Goal: Transaction & Acquisition: Purchase product/service

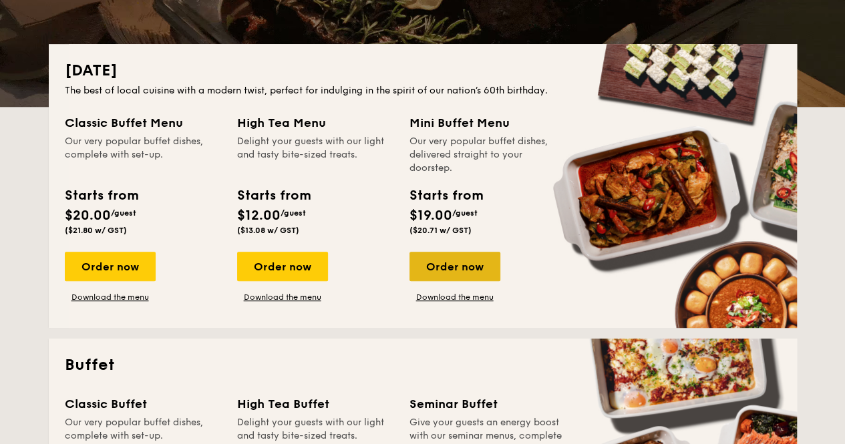
click at [452, 269] on div "Order now" at bounding box center [455, 266] width 91 height 29
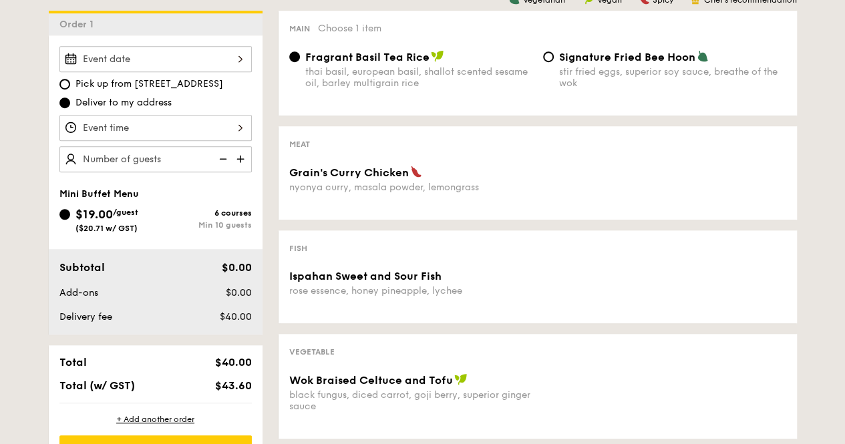
scroll to position [267, 0]
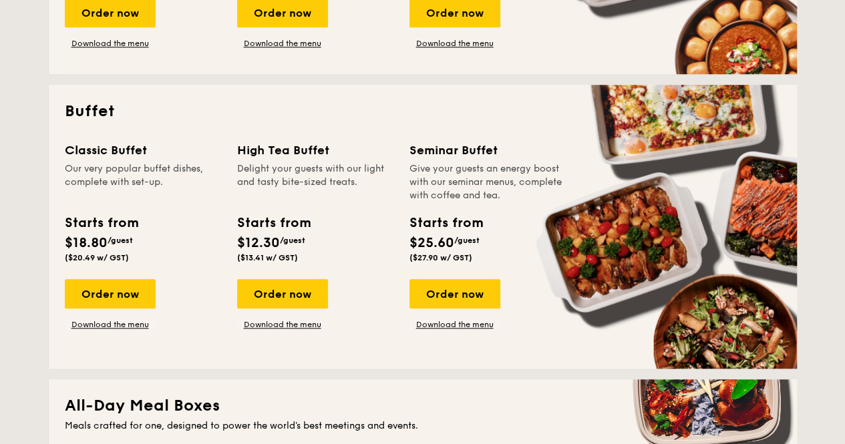
scroll to position [602, 0]
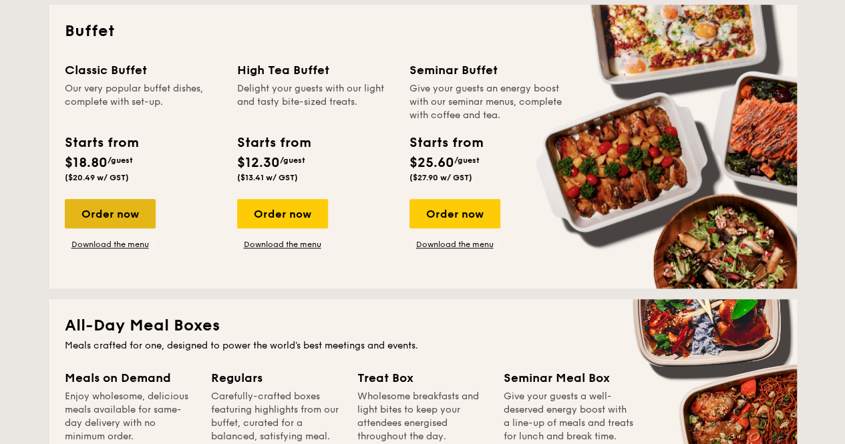
click at [120, 215] on div "Order now" at bounding box center [110, 213] width 91 height 29
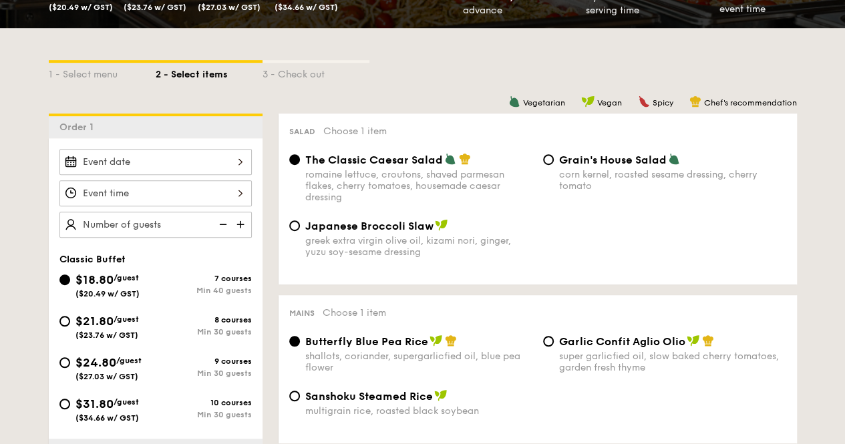
scroll to position [267, 0]
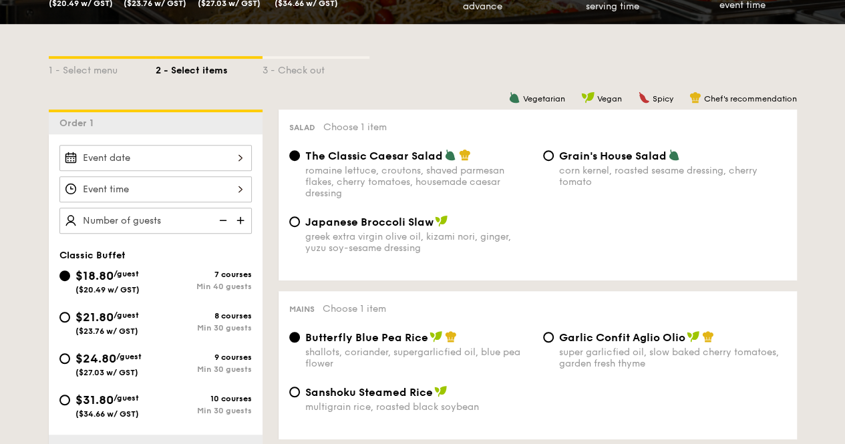
click at [222, 217] on img at bounding box center [222, 220] width 20 height 25
click at [246, 219] on img at bounding box center [242, 220] width 20 height 25
click at [244, 219] on img at bounding box center [242, 220] width 20 height 25
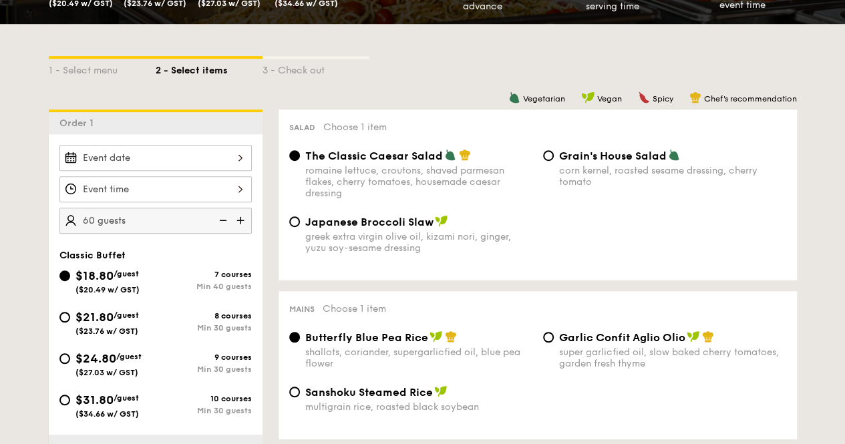
click at [244, 219] on img at bounding box center [242, 220] width 20 height 25
click at [222, 221] on img at bounding box center [222, 220] width 20 height 25
click at [240, 220] on img at bounding box center [242, 220] width 20 height 25
click at [217, 221] on img at bounding box center [222, 220] width 20 height 25
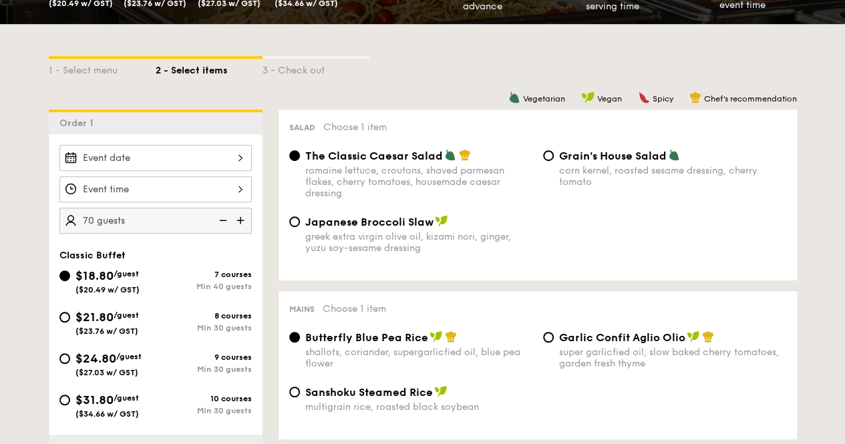
type input "65 guests"
click at [541, 219] on div "Japanese Broccoli Slaw greek extra virgin olive oil, kizami nori, ginger, yuzu …" at bounding box center [538, 242] width 508 height 55
click at [69, 315] on input "$21.80 /guest ($23.76 w/ GST) 8 courses Min 30 guests" at bounding box center [64, 317] width 11 height 11
radio input "true"
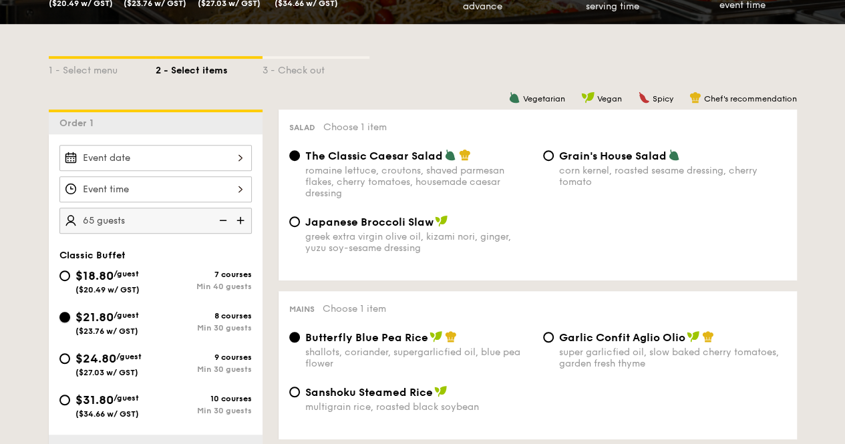
radio input "true"
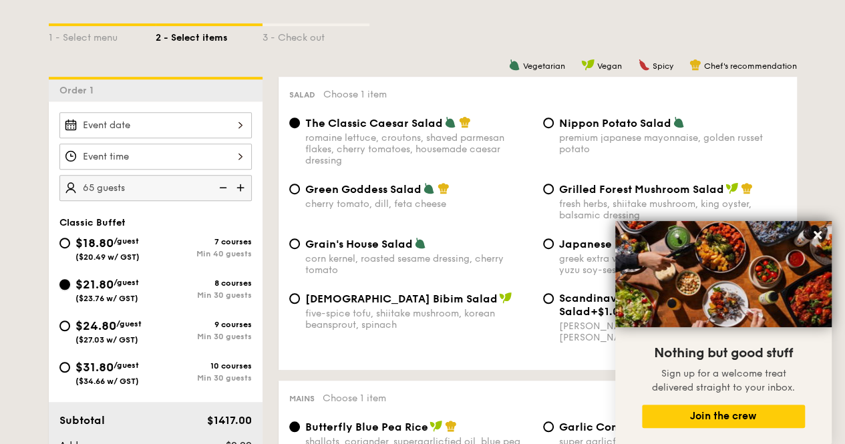
scroll to position [379, 0]
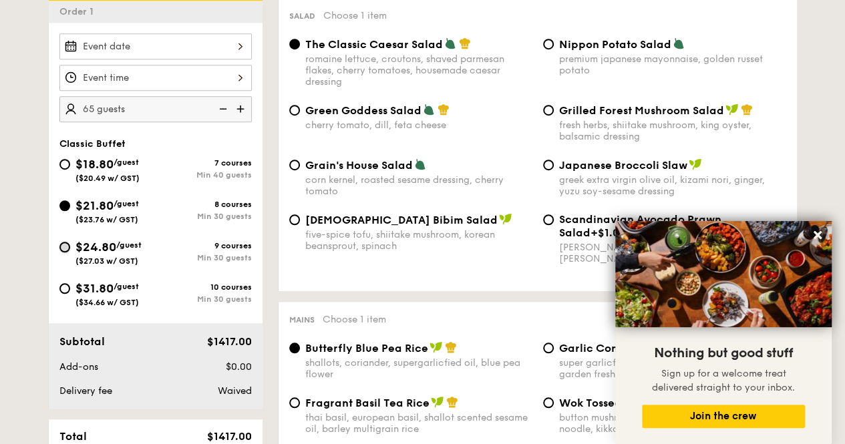
click at [68, 245] on input "$24.80 /guest ($27.03 w/ GST) 9 courses Min 30 guests" at bounding box center [64, 247] width 11 height 11
radio input "true"
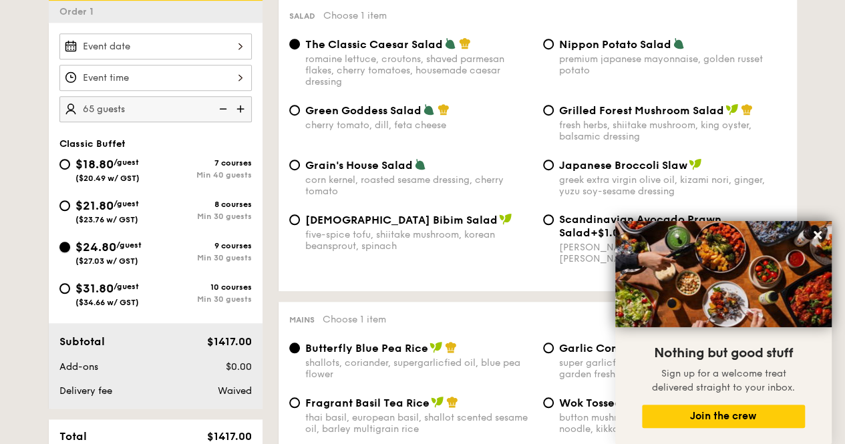
radio input "true"
click at [822, 235] on icon at bounding box center [818, 235] width 12 height 12
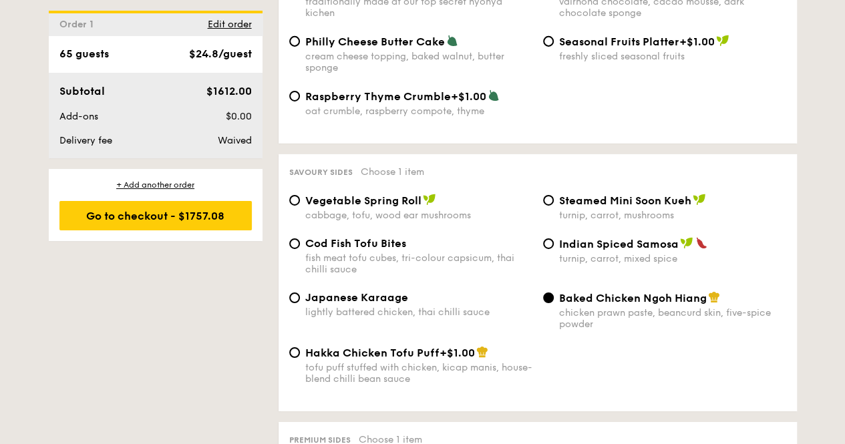
scroll to position [1978, 0]
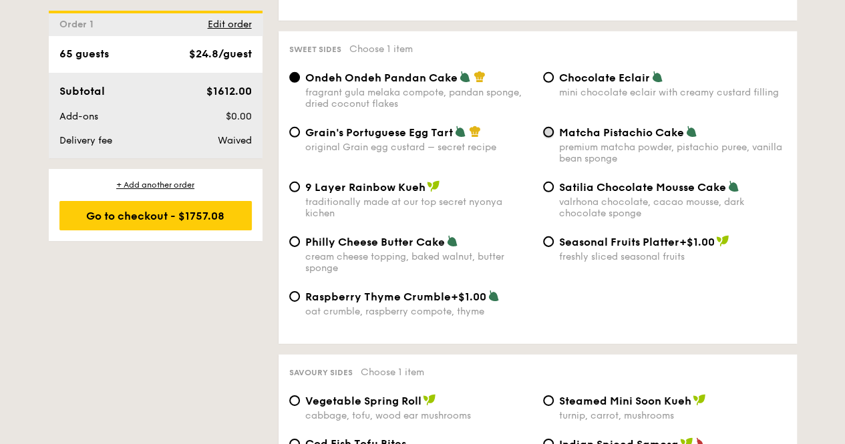
click at [551, 138] on input "Matcha Pistachio Cake premium matcha powder, pistachio puree, vanilla bean spon…" at bounding box center [548, 132] width 11 height 11
radio input "true"
click at [298, 138] on input "Grain's Portuguese Egg Tart original Grain egg custard – secret recipe" at bounding box center [294, 132] width 11 height 11
radio input "true"
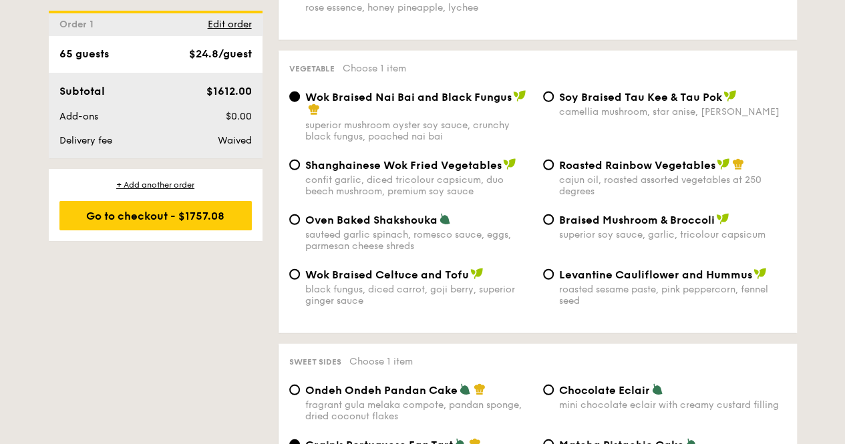
scroll to position [1644, 0]
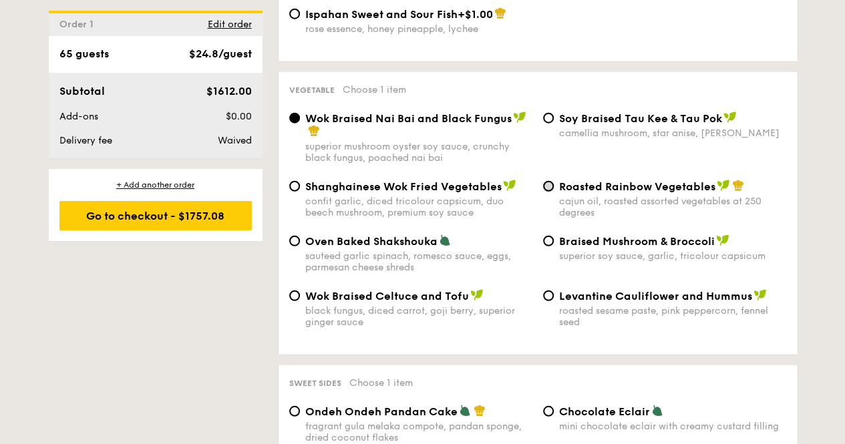
click at [548, 192] on input "Roasted Rainbow Vegetables cajun oil, roasted assorted vegetables at 250 degrees" at bounding box center [548, 186] width 11 height 11
radio input "true"
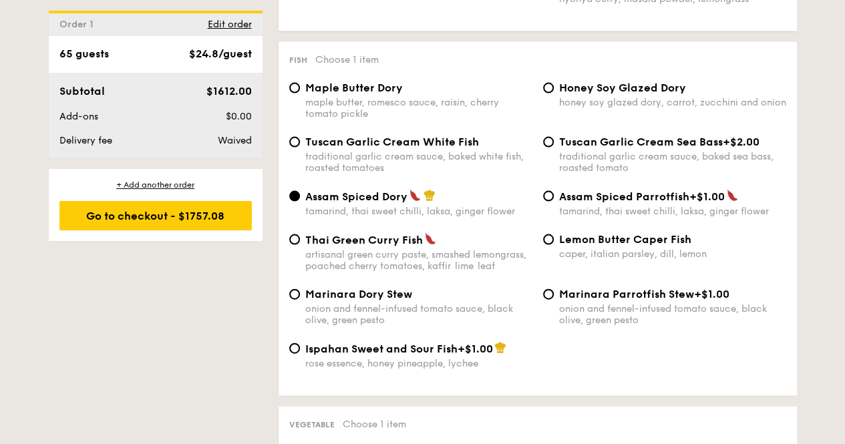
scroll to position [1310, 0]
click at [295, 147] on input "Tuscan Garlic Cream White Fish traditional garlic cream sauce, baked white fish…" at bounding box center [294, 141] width 11 height 11
radio input "true"
click at [549, 245] on input "Lemon Butter Caper Fish caper, italian parsley, dill, lemon" at bounding box center [548, 239] width 11 height 11
radio input "true"
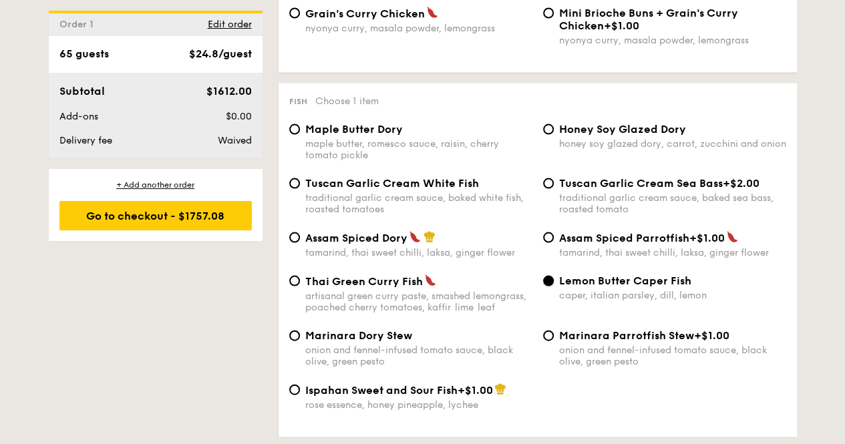
scroll to position [1243, 0]
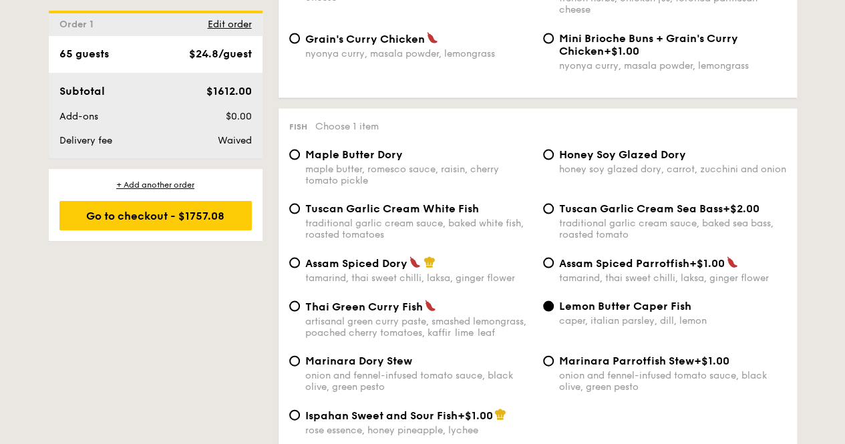
click at [301, 217] on div "Tuscan Garlic Cream White Fish traditional garlic cream sauce, baked white fish…" at bounding box center [411, 221] width 254 height 38
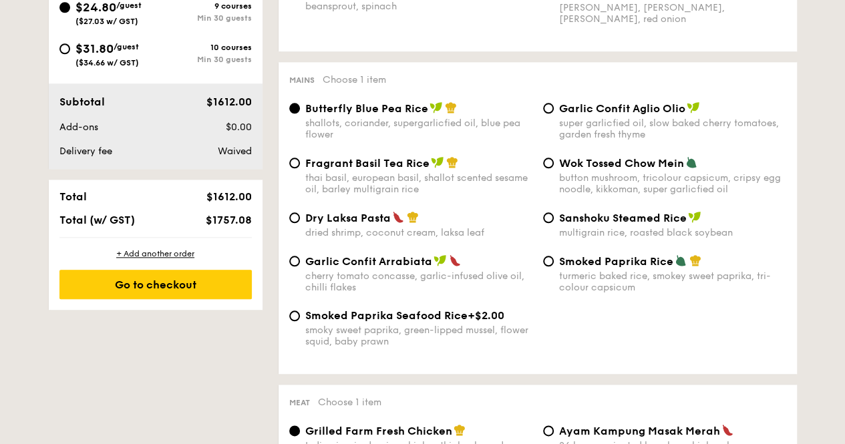
scroll to position [575, 0]
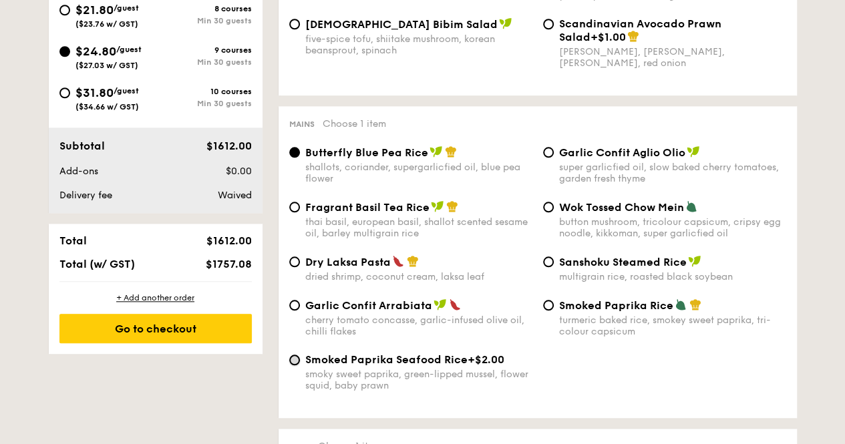
click at [293, 366] on input "Smoked Paprika Seafood Rice +$2.00 smoky sweet paprika, green-lipped mussel, fl…" at bounding box center [294, 360] width 11 height 11
radio input "true"
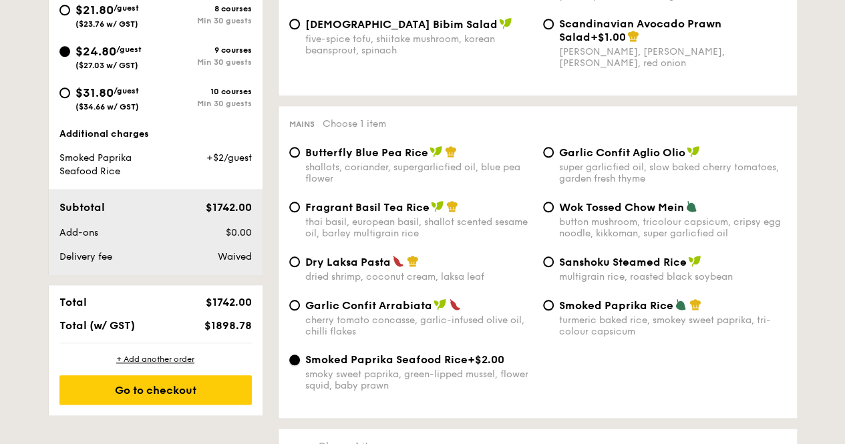
click at [290, 364] on input "Smoked Paprika Seafood Rice +$2.00 smoky sweet paprika, green-lipped mussel, fl…" at bounding box center [294, 360] width 11 height 11
click at [290, 310] on input "Garlic Confit Arrabiata cherry tomato concasse, garlic-infused olive oil, chill…" at bounding box center [294, 305] width 11 height 11
radio input "true"
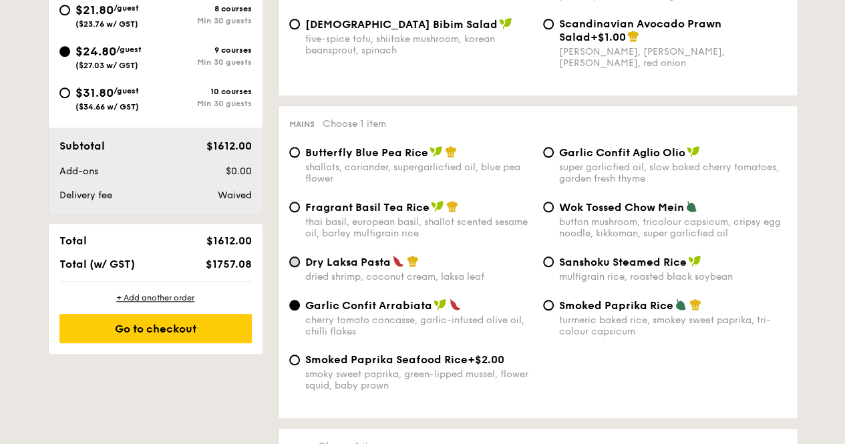
click at [292, 264] on input "Dry Laksa Pasta dried shrimp, coconut cream, laksa leaf" at bounding box center [294, 262] width 11 height 11
radio input "true"
click at [300, 213] on div "Fragrant Basil Tea Rice thai basil, european basil, shallot scented sesame oil,…" at bounding box center [411, 220] width 254 height 39
click at [298, 213] on div "Fragrant Basil Tea Rice thai basil, european basil, shallot scented sesame oil,…" at bounding box center [411, 220] width 254 height 39
click at [291, 212] on input "Fragrant Basil Tea Rice thai basil, european basil, shallot scented sesame oil,…" at bounding box center [294, 207] width 11 height 11
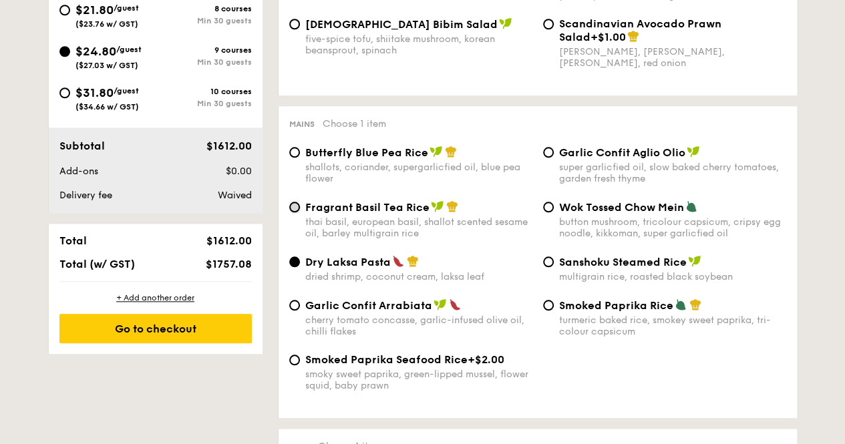
radio input "true"
click at [548, 204] on input "Wok Tossed Chow Mein button mushroom, tricolour capsicum, cripsy egg noodle, ki…" at bounding box center [548, 207] width 11 height 11
radio input "true"
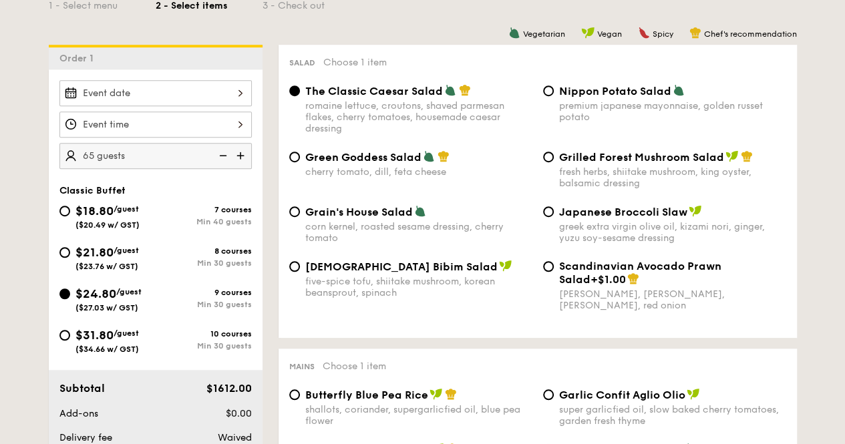
scroll to position [334, 0]
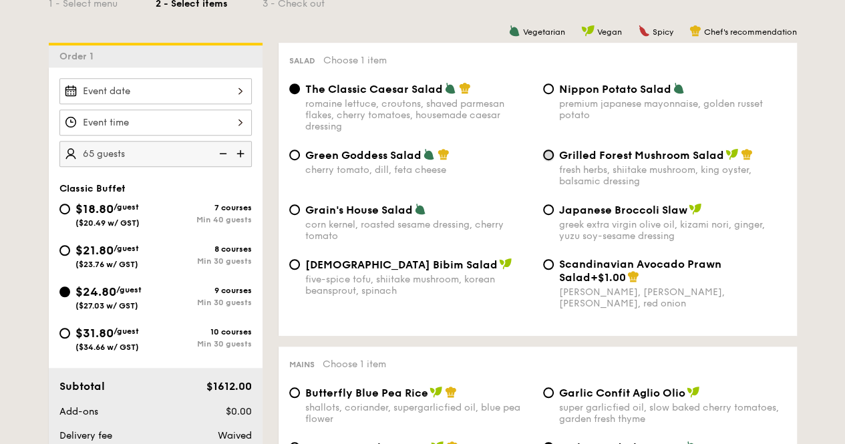
click at [548, 155] on input "Grilled Forest Mushroom Salad fresh herbs, shiitake mushroom, king oyster, bals…" at bounding box center [548, 155] width 11 height 11
radio input "true"
click at [220, 128] on div at bounding box center [155, 123] width 192 height 26
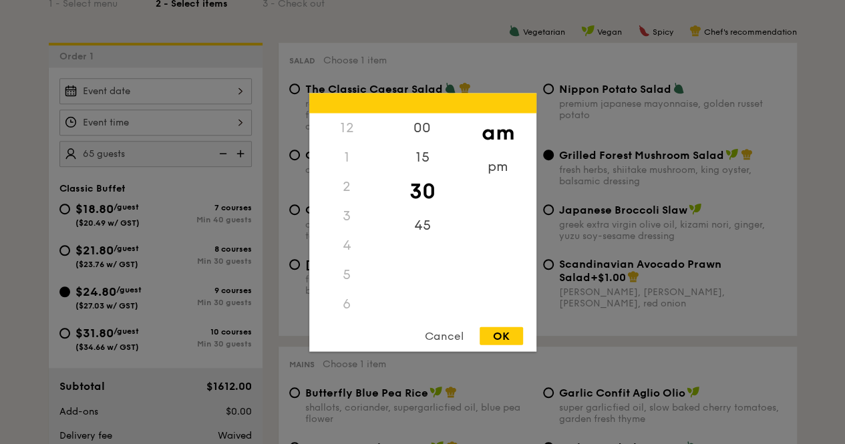
scroll to position [158, 0]
click at [219, 125] on div at bounding box center [422, 222] width 845 height 444
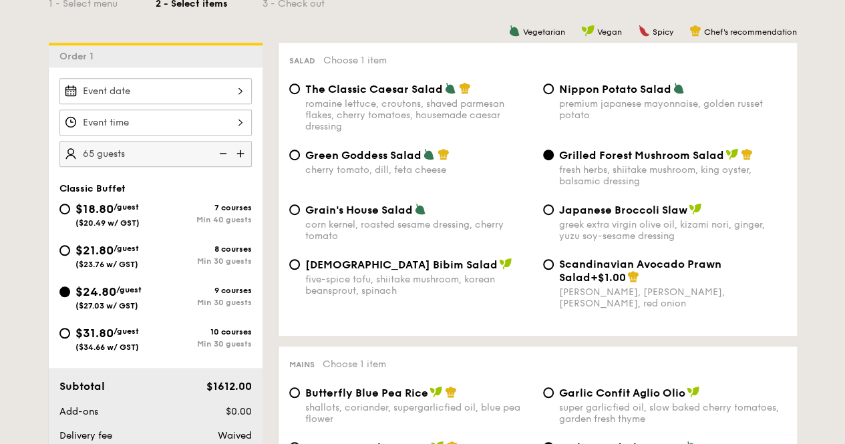
click at [210, 97] on div at bounding box center [422, 222] width 845 height 444
click at [209, 90] on div at bounding box center [155, 91] width 192 height 26
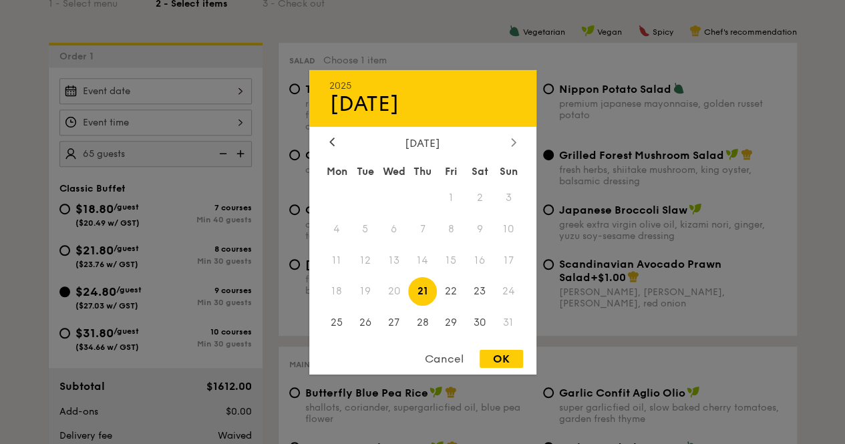
click at [508, 142] on div at bounding box center [514, 142] width 12 height 13
click at [509, 194] on span "7" at bounding box center [509, 197] width 29 height 29
click at [329, 138] on icon at bounding box center [331, 142] width 5 height 9
click at [507, 291] on span "24" at bounding box center [509, 291] width 29 height 29
click at [509, 326] on span "31" at bounding box center [509, 323] width 29 height 29
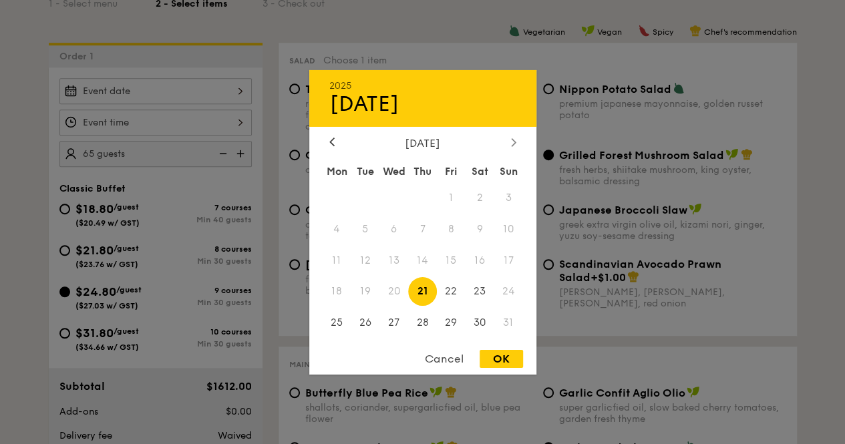
click at [515, 142] on icon at bounding box center [513, 142] width 5 height 9
click at [513, 138] on icon at bounding box center [513, 142] width 5 height 9
click at [509, 231] on span "12" at bounding box center [509, 229] width 29 height 29
click at [509, 198] on span "5" at bounding box center [509, 197] width 29 height 29
click at [557, 53] on div at bounding box center [422, 222] width 845 height 444
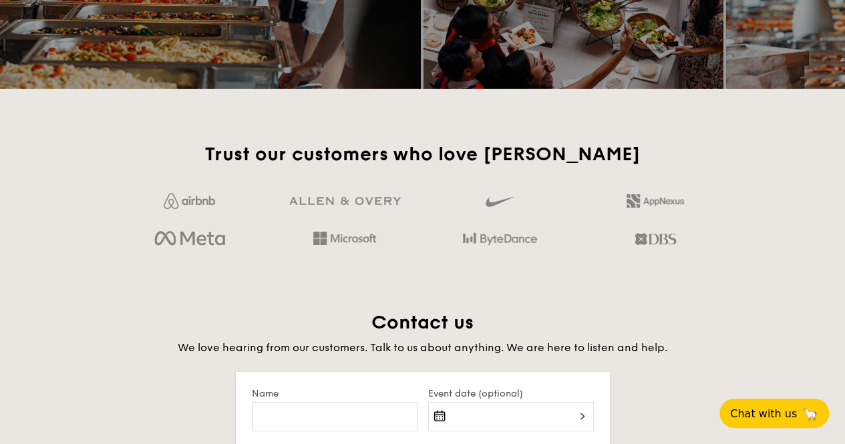
scroll to position [2206, 0]
